Goal: Transaction & Acquisition: Purchase product/service

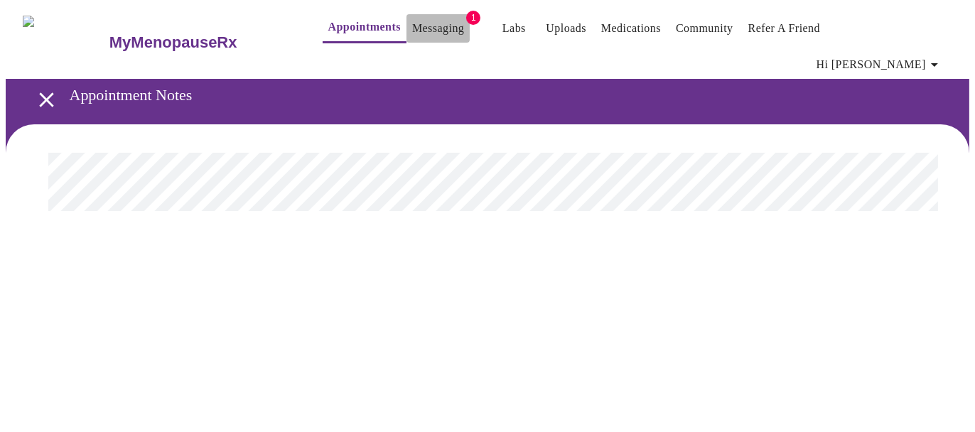
click at [416, 24] on link "Messaging" at bounding box center [438, 28] width 52 height 20
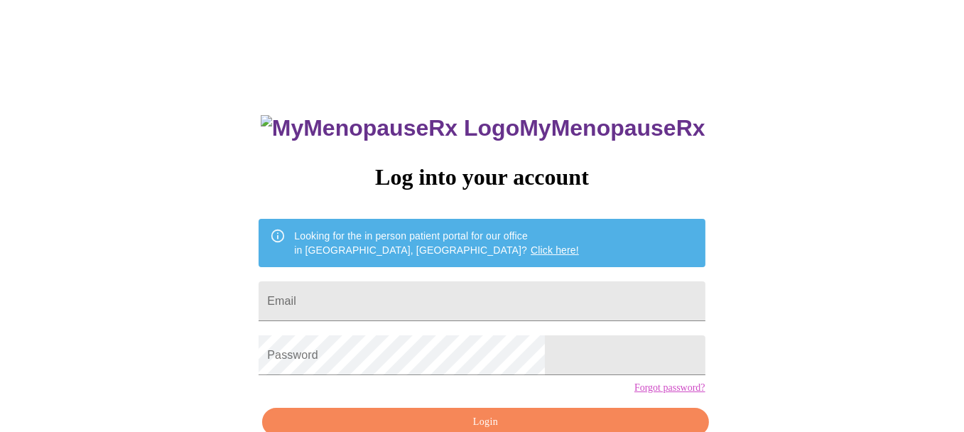
type input "[EMAIL_ADDRESS][DOMAIN_NAME]"
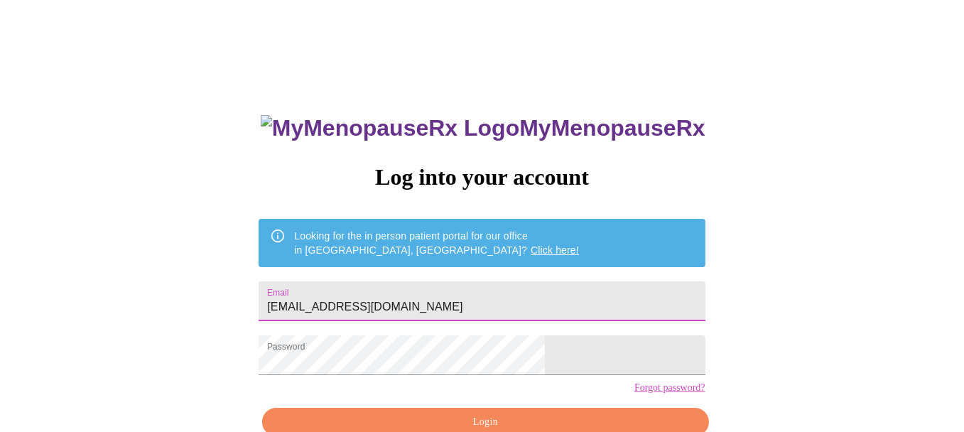
scroll to position [75, 0]
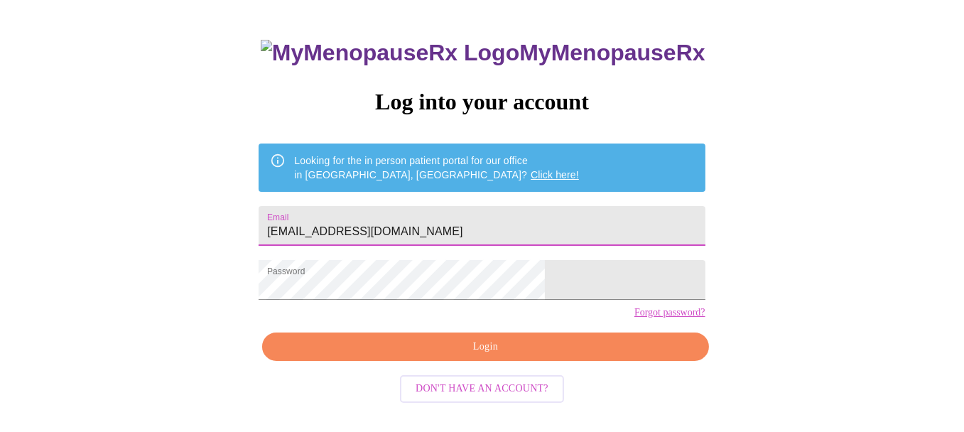
click at [483, 356] on span "Login" at bounding box center [484, 347] width 413 height 18
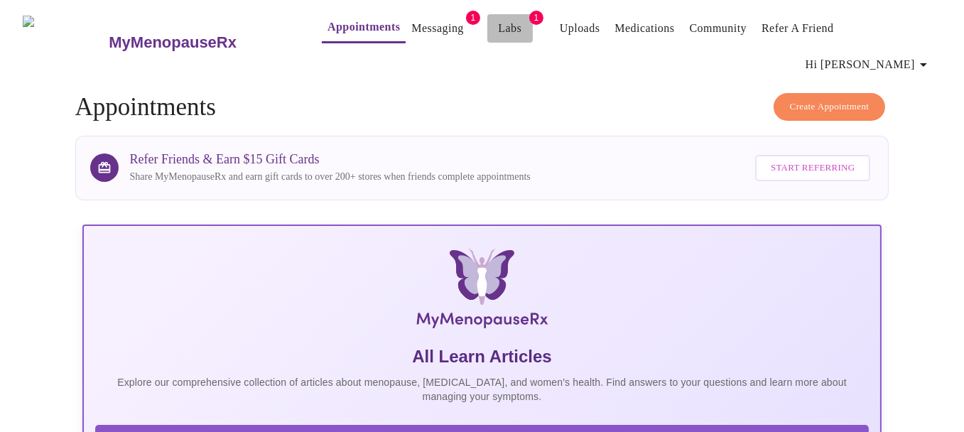
click at [498, 26] on link "Labs" at bounding box center [509, 28] width 23 height 20
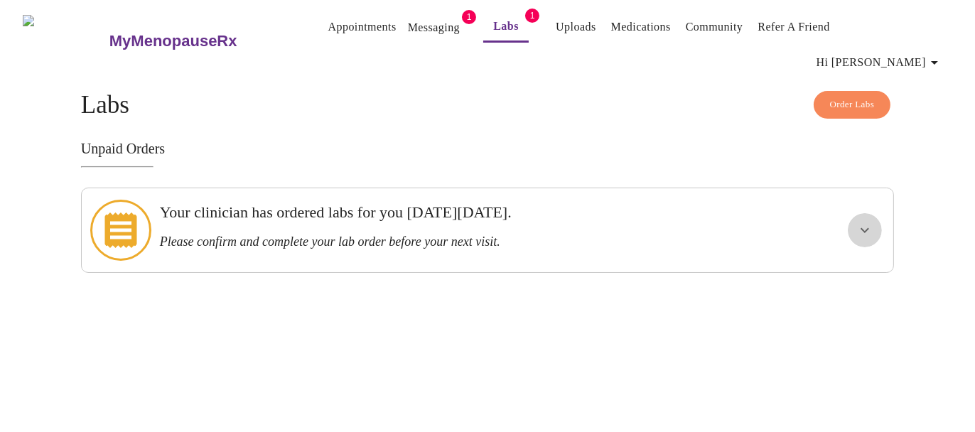
click at [860, 228] on icon "show more" at bounding box center [864, 230] width 9 height 5
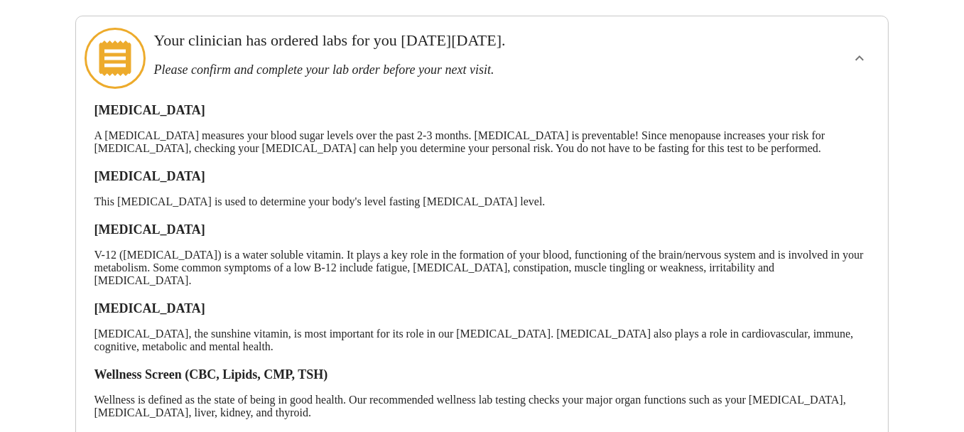
scroll to position [223, 0]
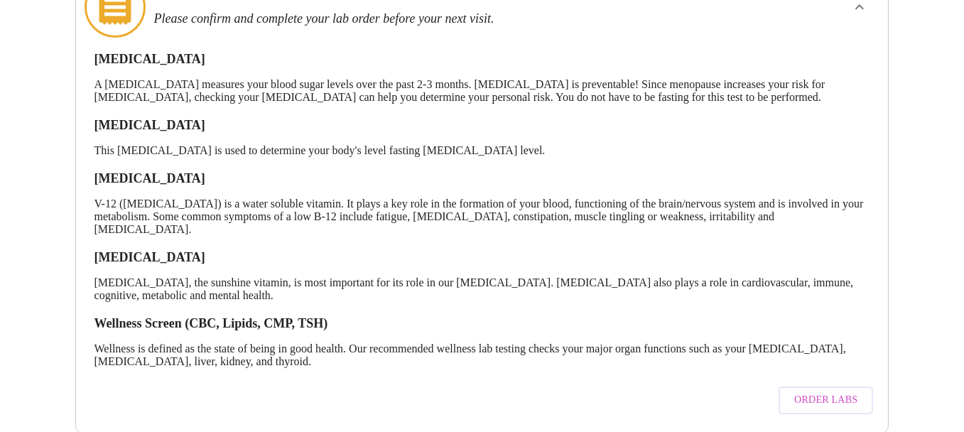
click at [813, 391] on span "Order Labs" at bounding box center [825, 400] width 63 height 18
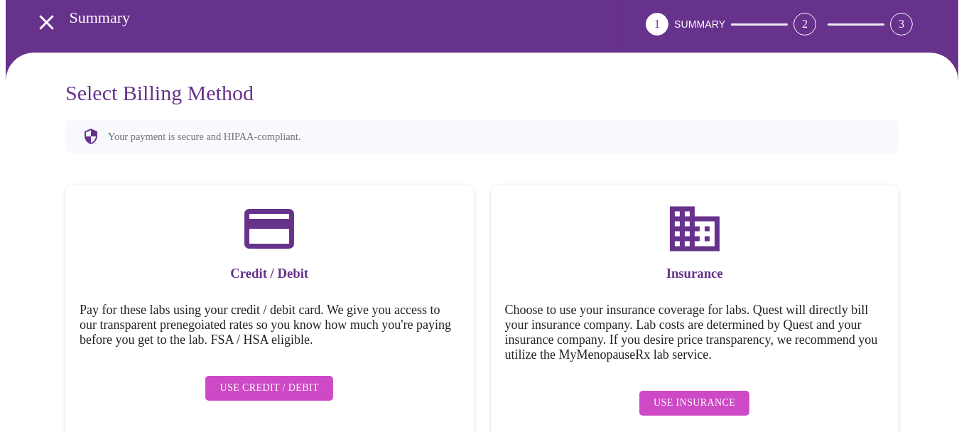
scroll to position [87, 0]
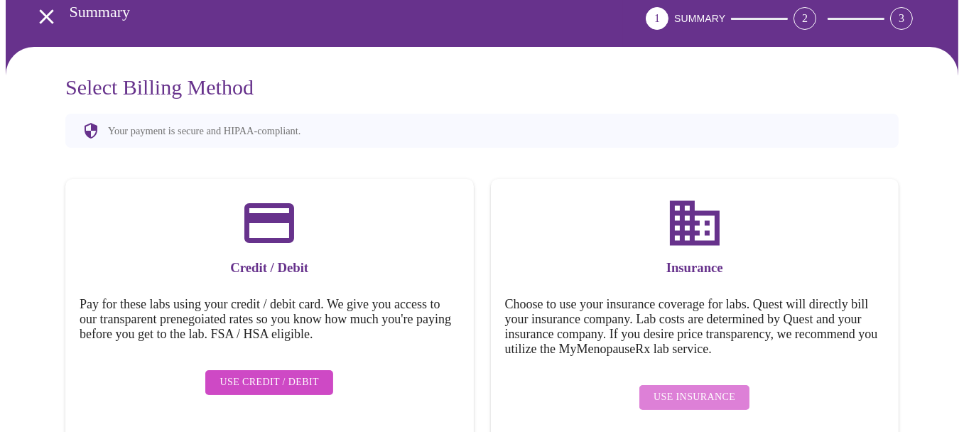
click at [708, 389] on span "Use Insurance" at bounding box center [695, 398] width 82 height 18
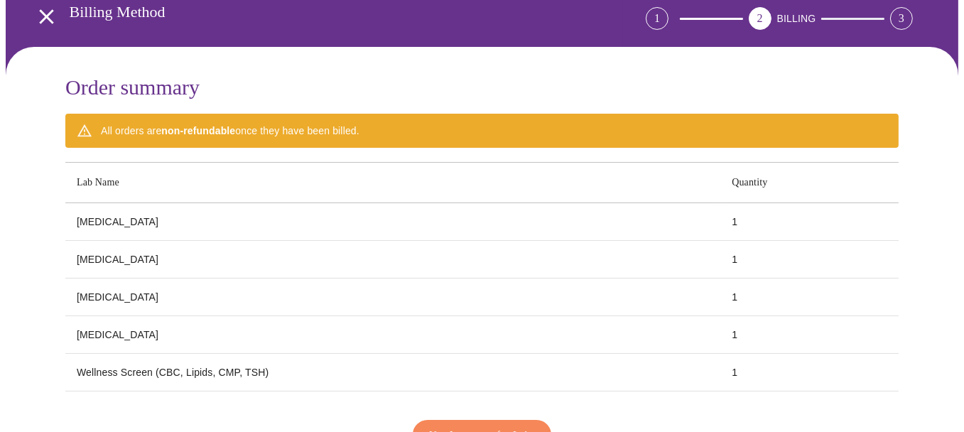
scroll to position [161, 0]
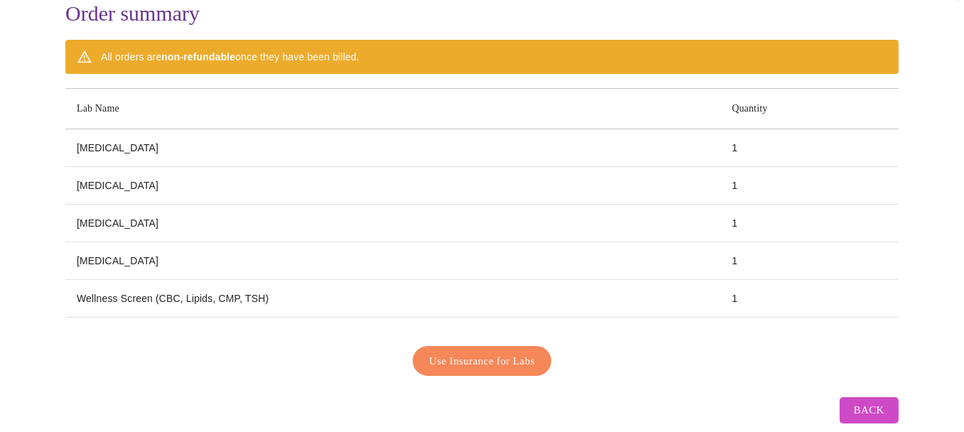
click at [455, 352] on span "Use Insurance for Labs" at bounding box center [482, 361] width 106 height 18
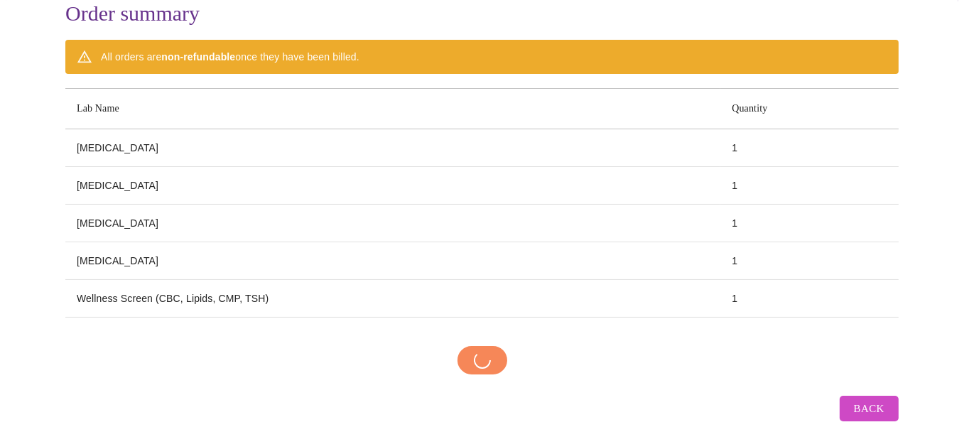
scroll to position [158, 0]
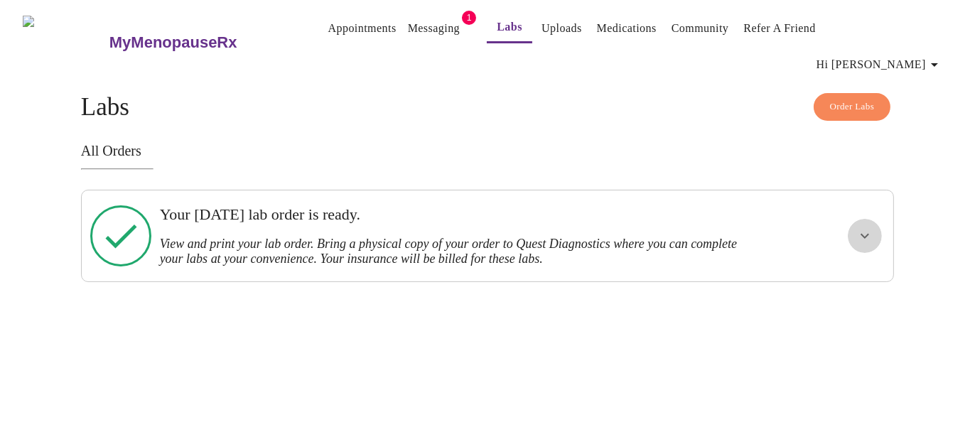
click at [872, 227] on icon "show more" at bounding box center [864, 235] width 17 height 17
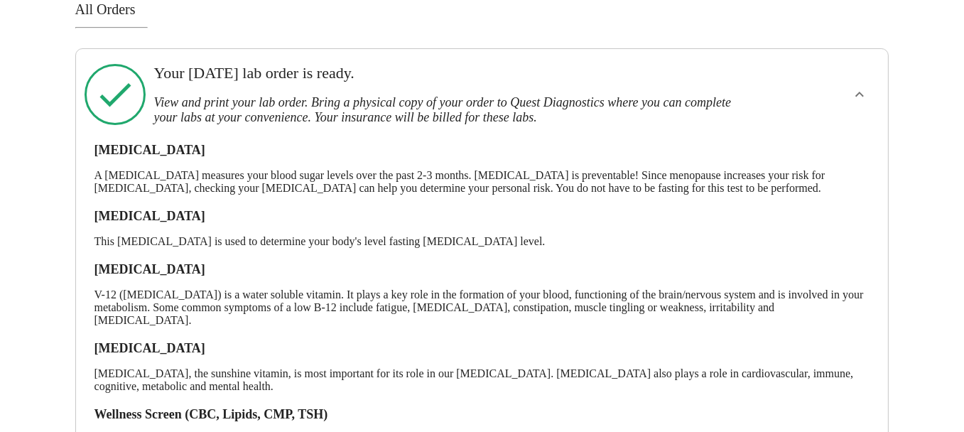
scroll to position [238, 0]
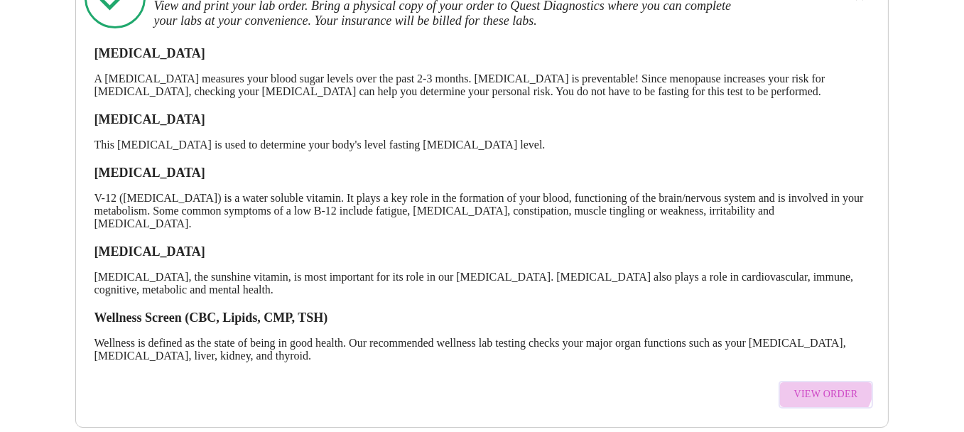
click at [821, 381] on button "View Order" at bounding box center [826, 395] width 95 height 28
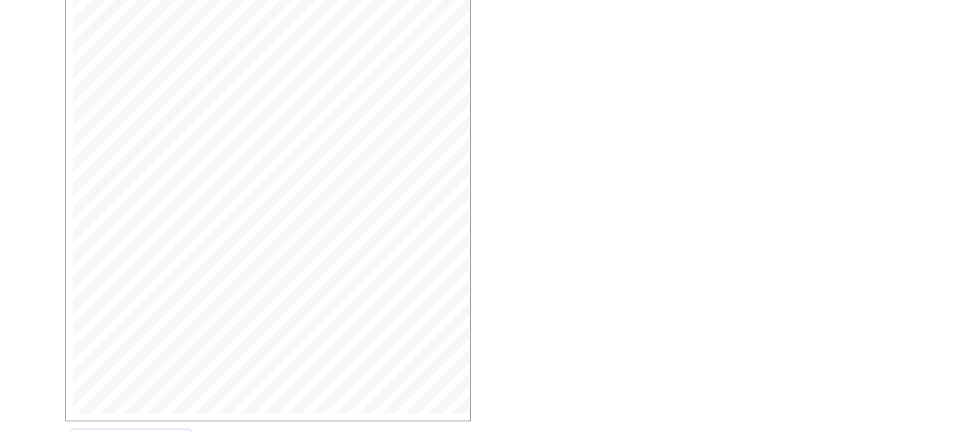
scroll to position [421, 0]
click at [139, 393] on span "Open Larger PDF" at bounding box center [131, 402] width 92 height 18
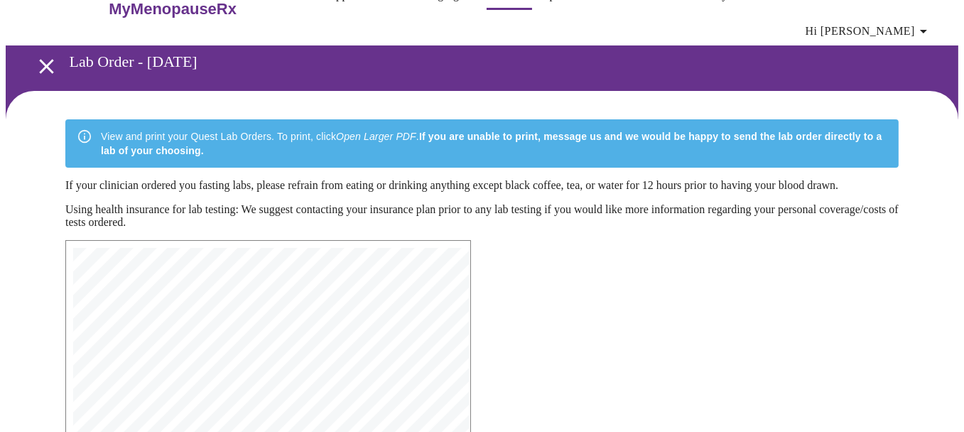
scroll to position [0, 0]
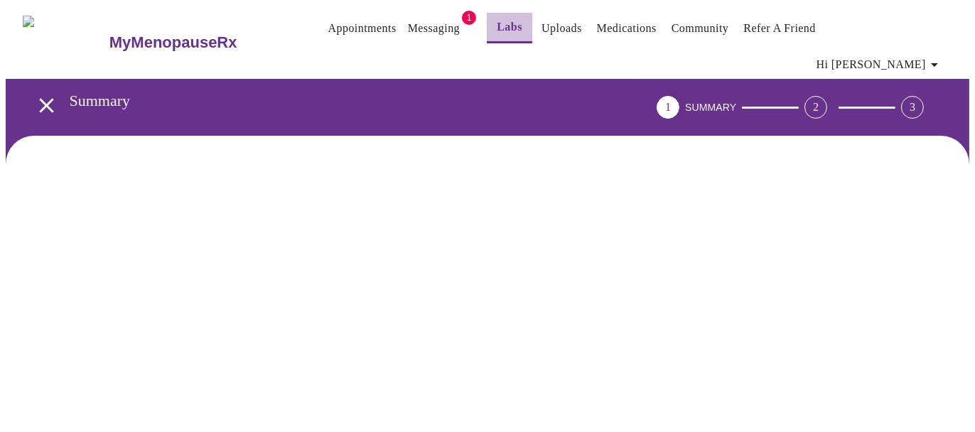
click at [497, 31] on link "Labs" at bounding box center [510, 27] width 26 height 20
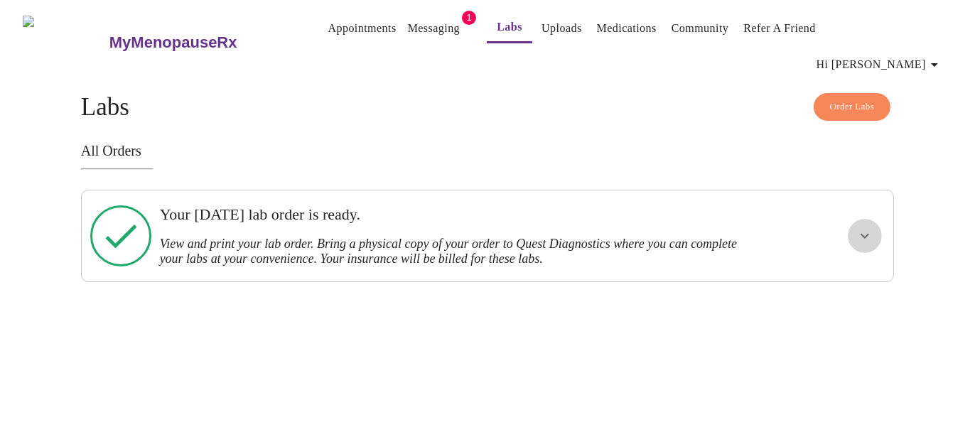
click at [863, 234] on icon "show more" at bounding box center [864, 236] width 9 height 5
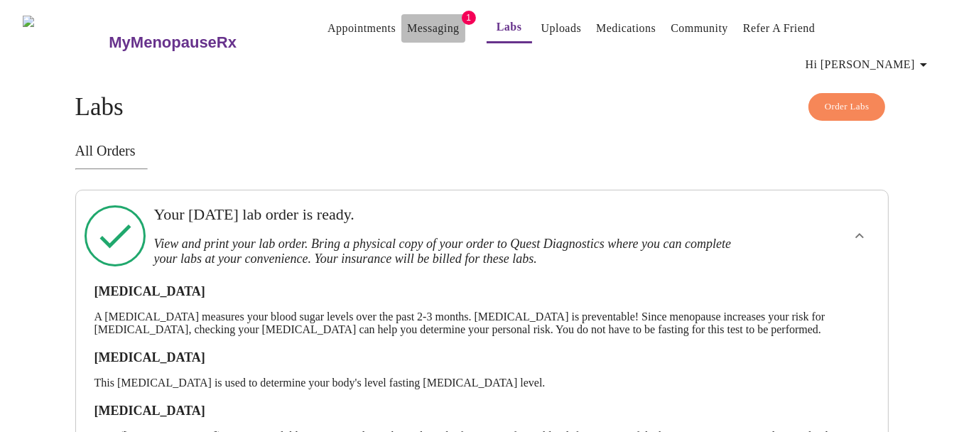
click at [407, 32] on link "Messaging" at bounding box center [433, 28] width 52 height 20
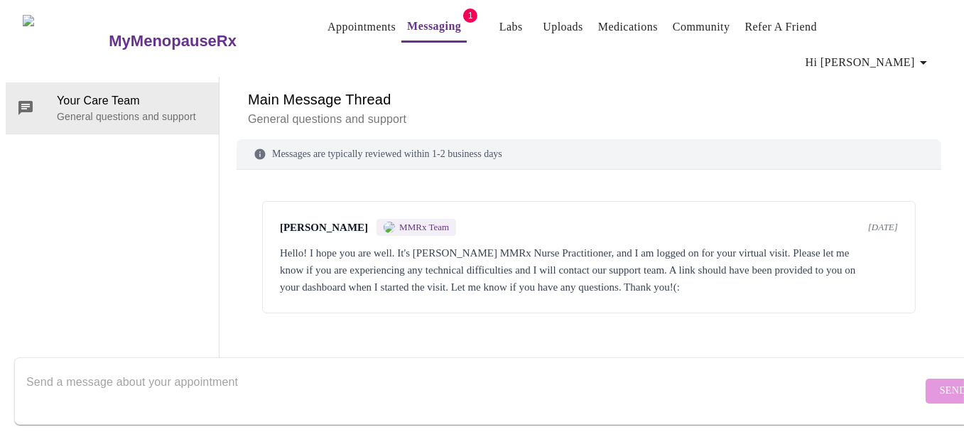
click at [499, 23] on link "Labs" at bounding box center [510, 27] width 23 height 20
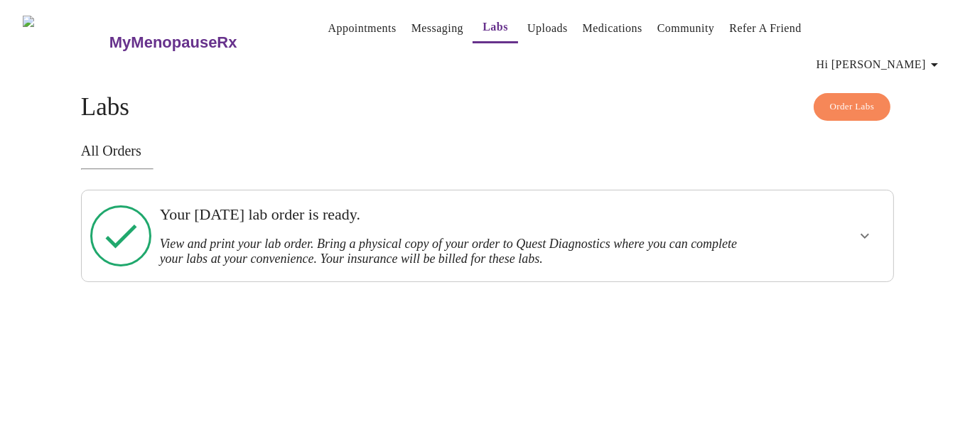
click at [867, 227] on icon "show more" at bounding box center [864, 235] width 17 height 17
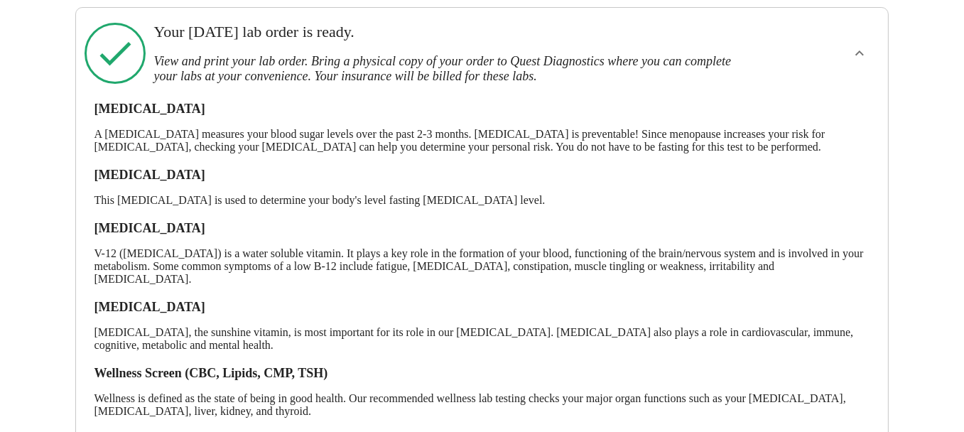
scroll to position [238, 0]
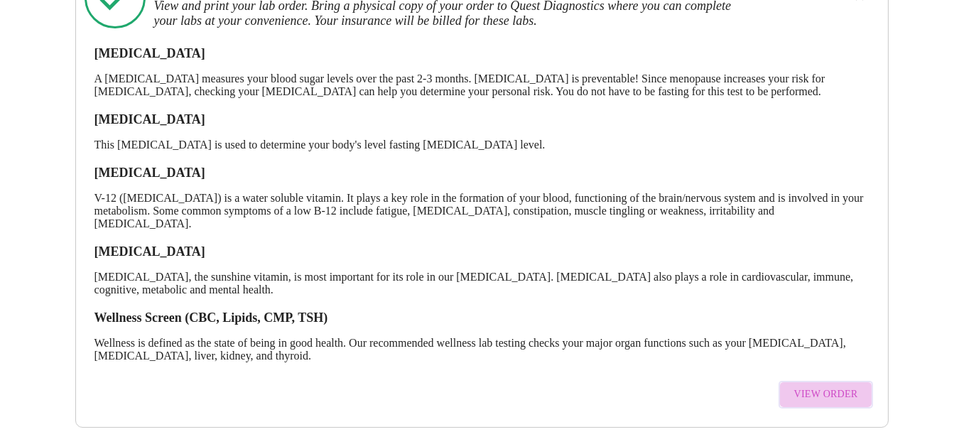
click at [834, 386] on span "View Order" at bounding box center [826, 395] width 64 height 18
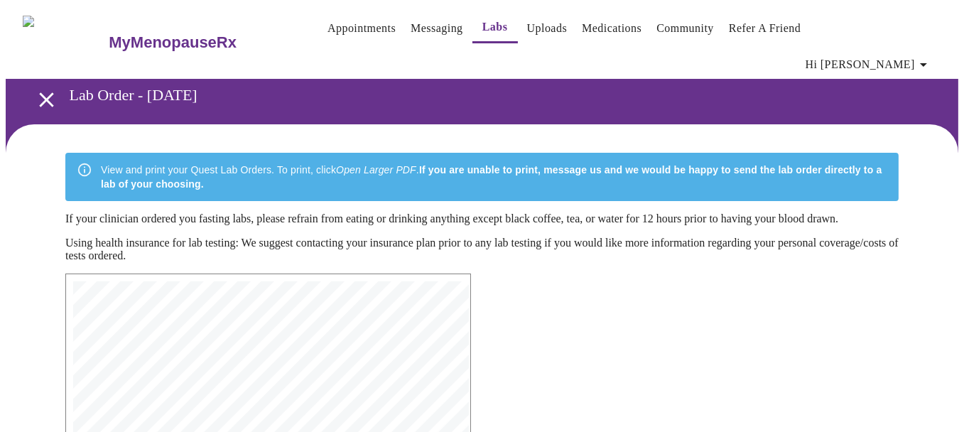
click at [345, 26] on link "Appointments" at bounding box center [361, 28] width 68 height 20
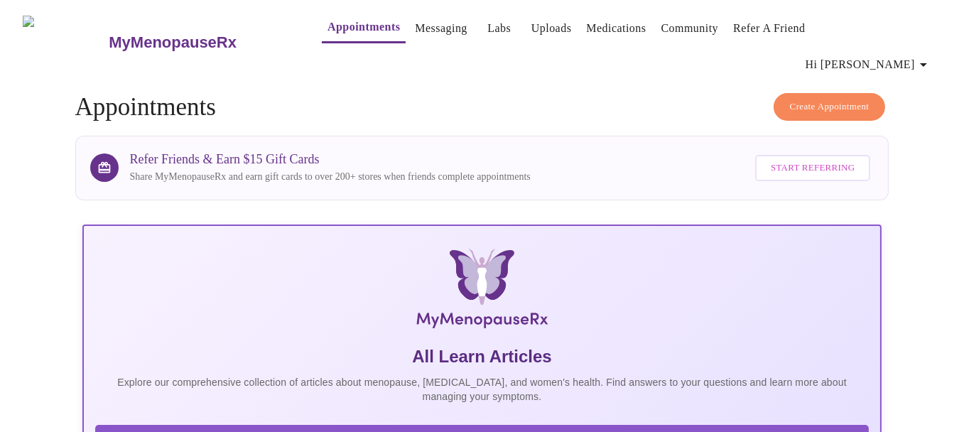
click at [536, 25] on link "Uploads" at bounding box center [551, 28] width 40 height 20
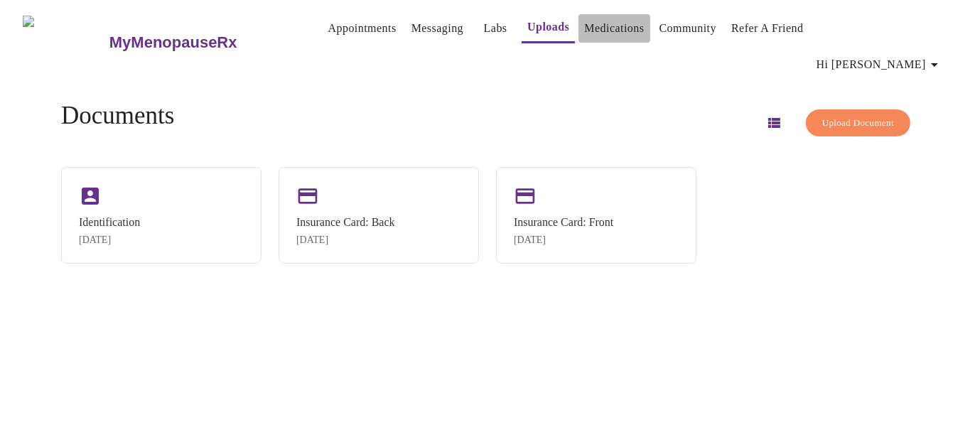
click at [605, 25] on link "Medications" at bounding box center [614, 28] width 60 height 20
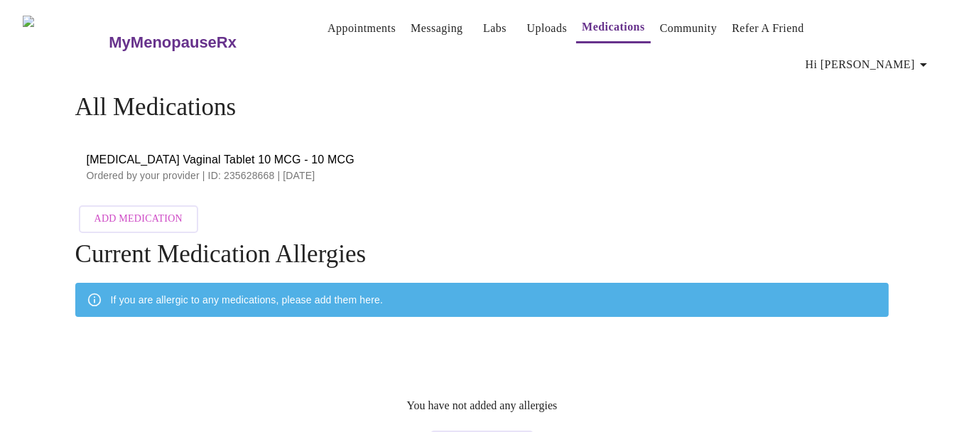
click at [673, 32] on link "Community" at bounding box center [689, 28] width 58 height 20
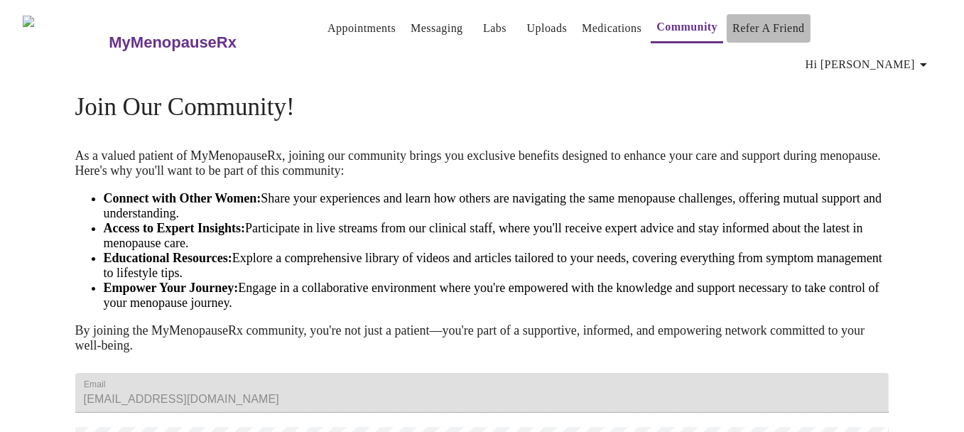
click at [751, 33] on link "Refer a Friend" at bounding box center [768, 28] width 72 height 20
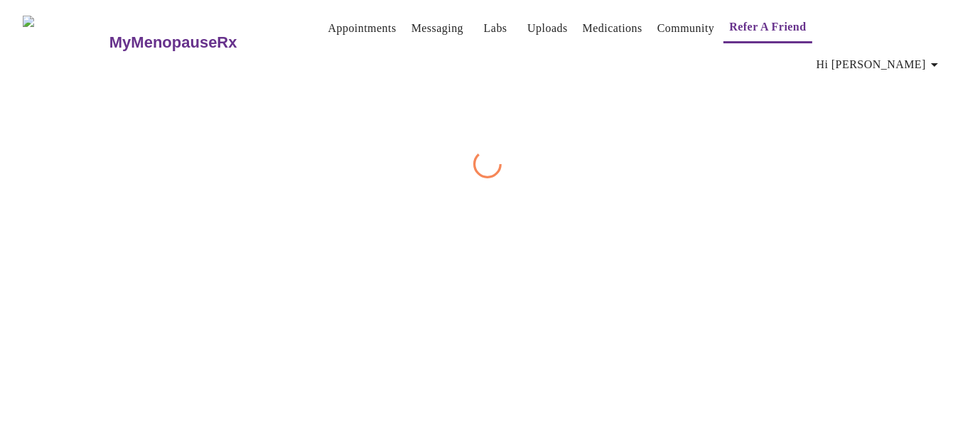
click at [926, 55] on span "Hi [PERSON_NAME]" at bounding box center [879, 65] width 126 height 20
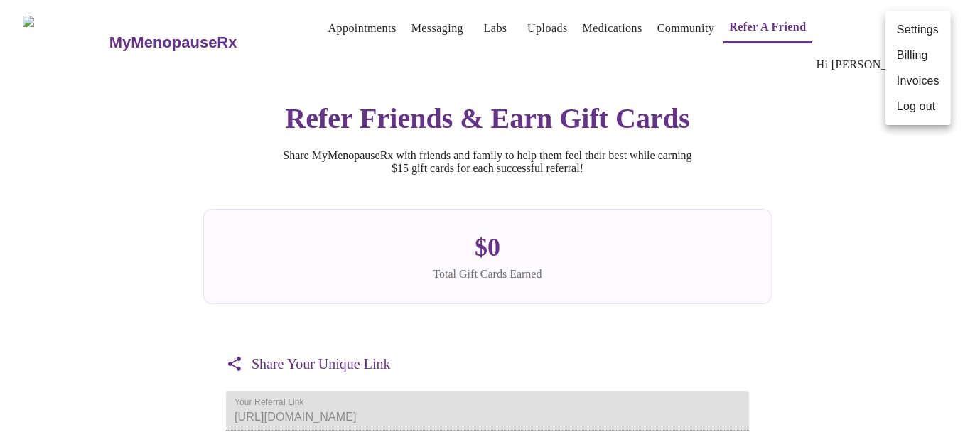
click at [742, 175] on div at bounding box center [487, 216] width 975 height 432
